Goal: Information Seeking & Learning: Learn about a topic

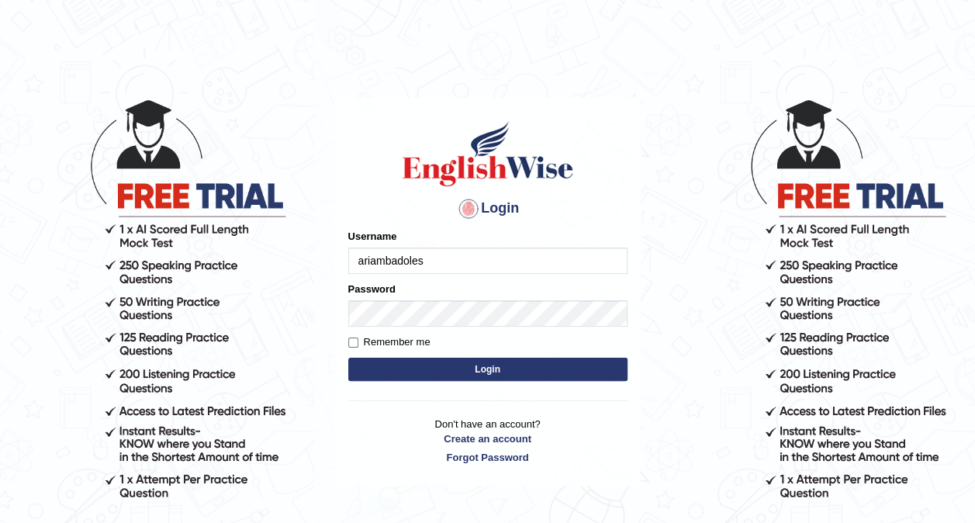
click at [481, 371] on button "Login" at bounding box center [487, 369] width 279 height 23
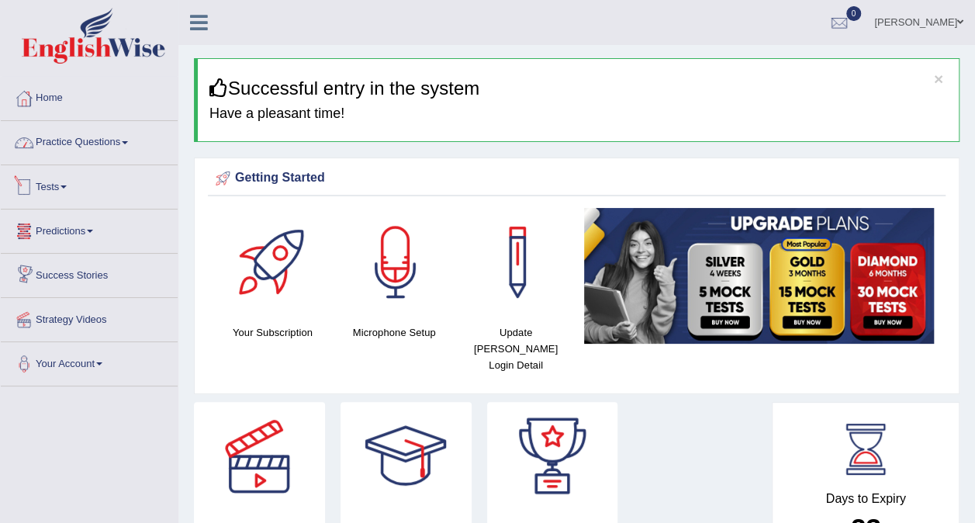
click at [119, 146] on link "Practice Questions" at bounding box center [89, 140] width 177 height 39
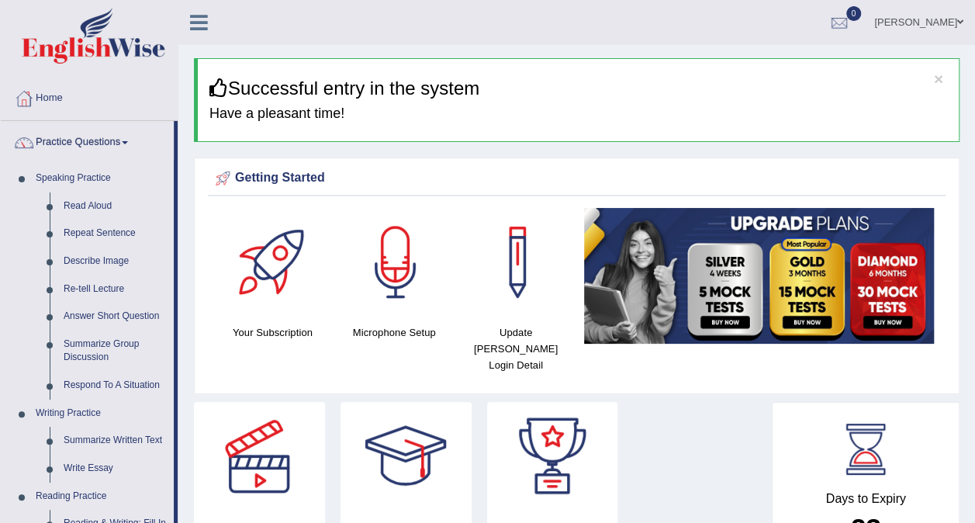
click at [118, 145] on link "Practice Questions" at bounding box center [87, 140] width 173 height 39
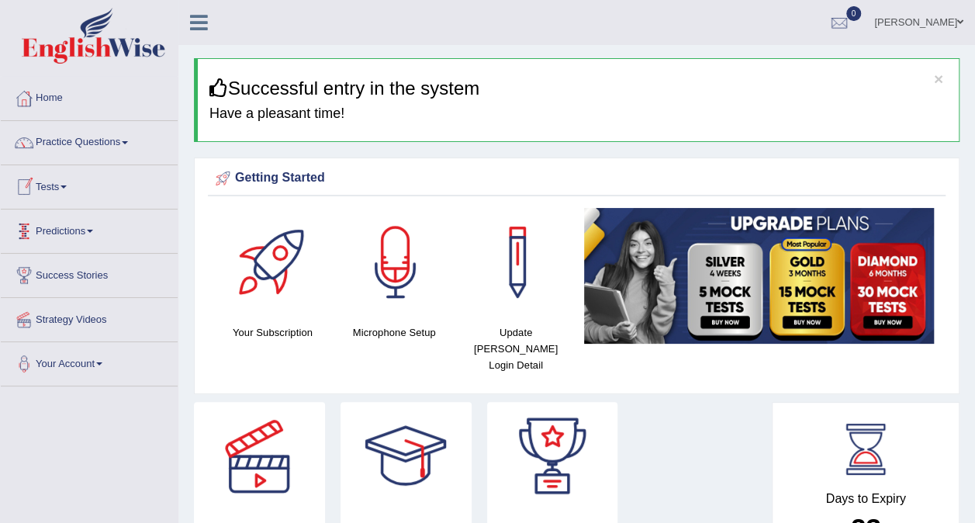
click at [60, 194] on link "Tests" at bounding box center [89, 184] width 177 height 39
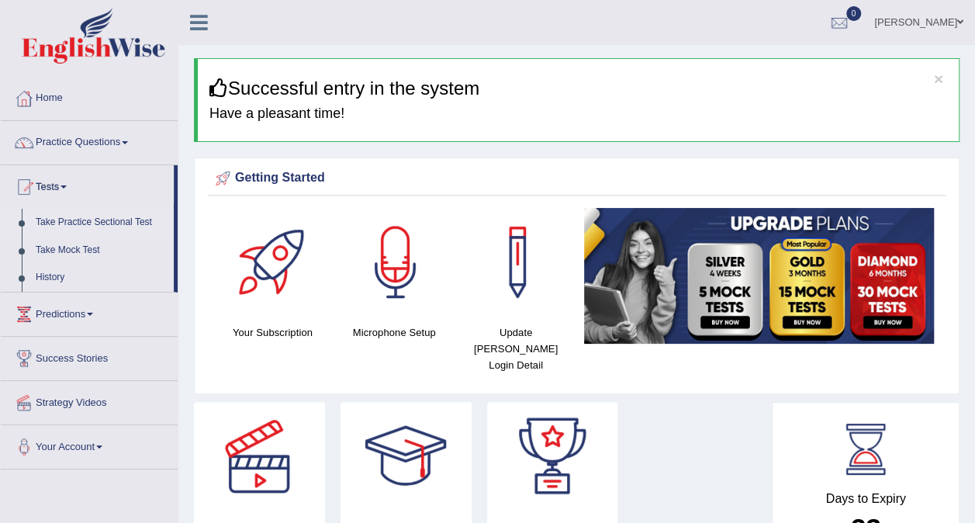
click at [70, 232] on link "Take Practice Sectional Test" at bounding box center [101, 223] width 145 height 28
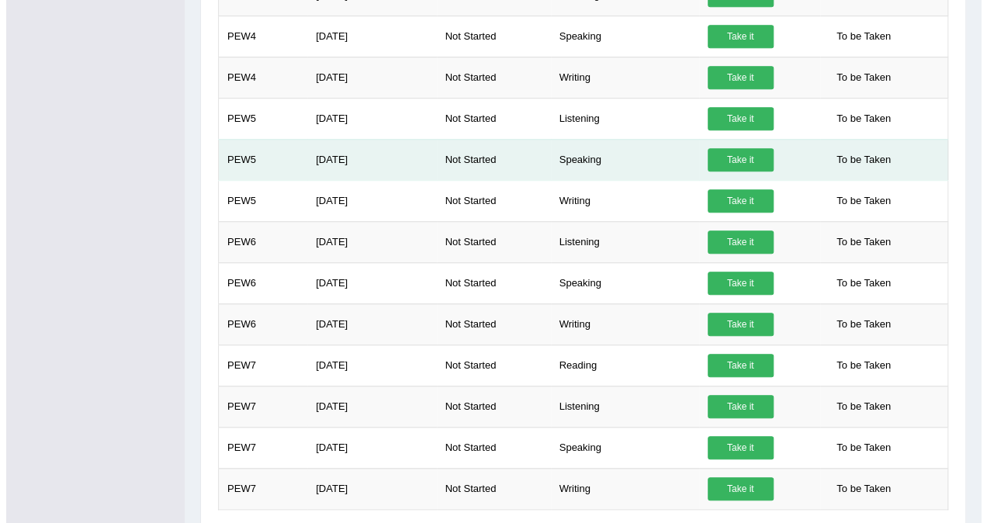
scroll to position [543, 0]
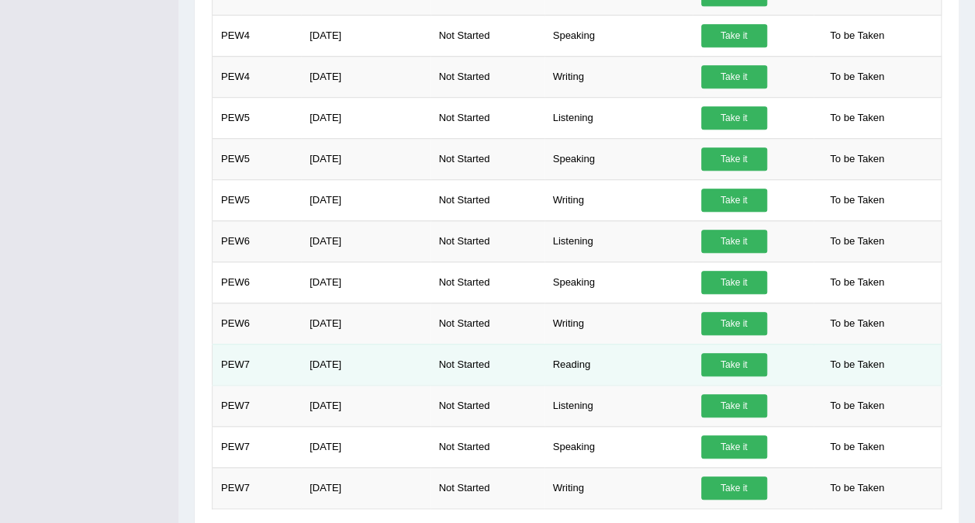
click at [717, 353] on link "Take it" at bounding box center [734, 364] width 66 height 23
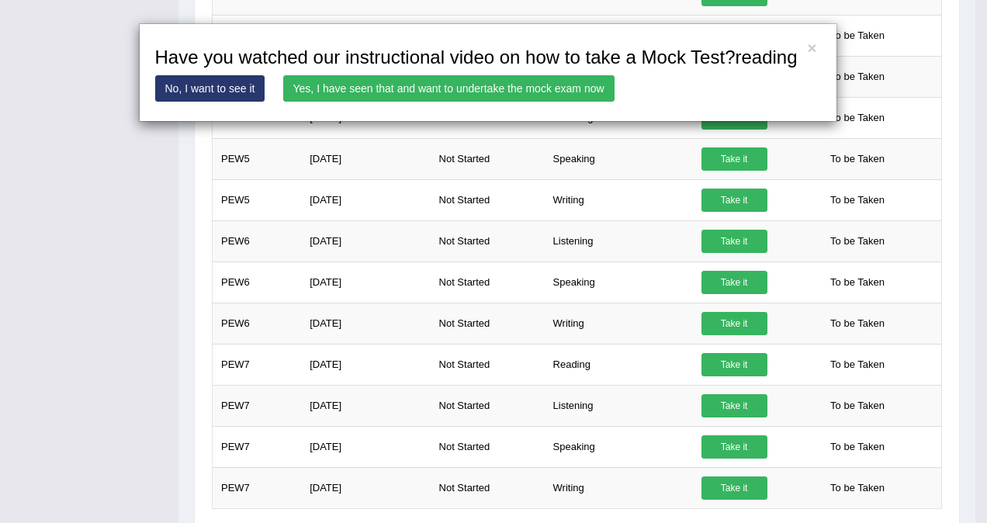
click at [549, 98] on link "Yes, I have seen that and want to undertake the mock exam now" at bounding box center [448, 88] width 331 height 26
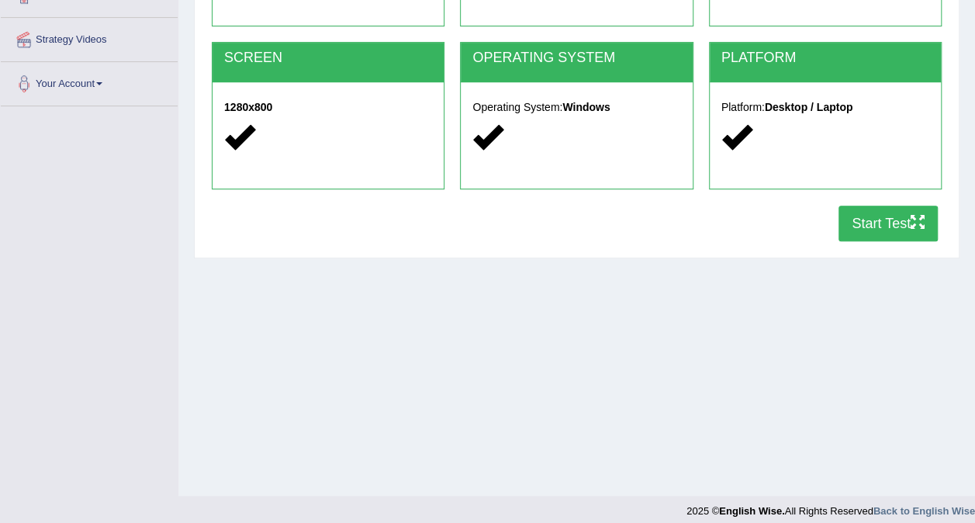
scroll to position [292, 0]
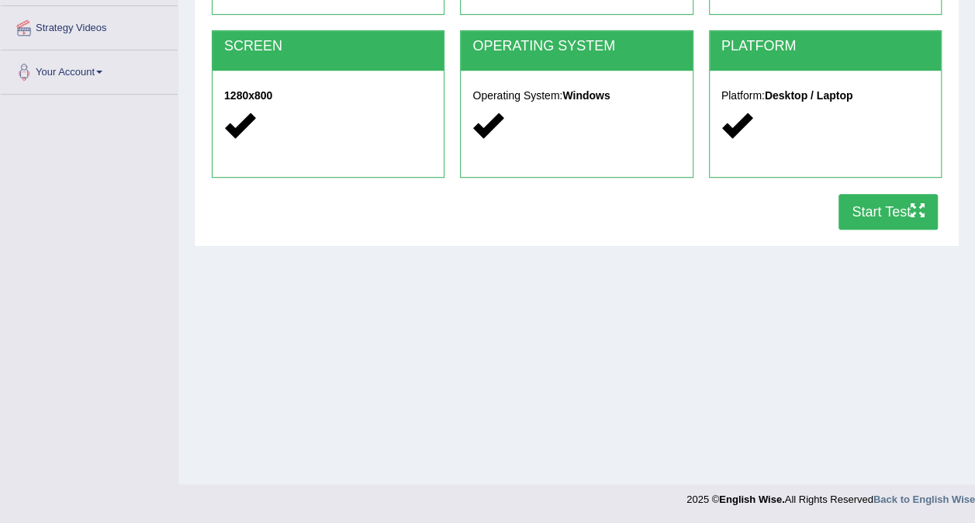
click at [859, 215] on button "Start Test" at bounding box center [887, 212] width 99 height 36
